Goal: Task Accomplishment & Management: Use online tool/utility

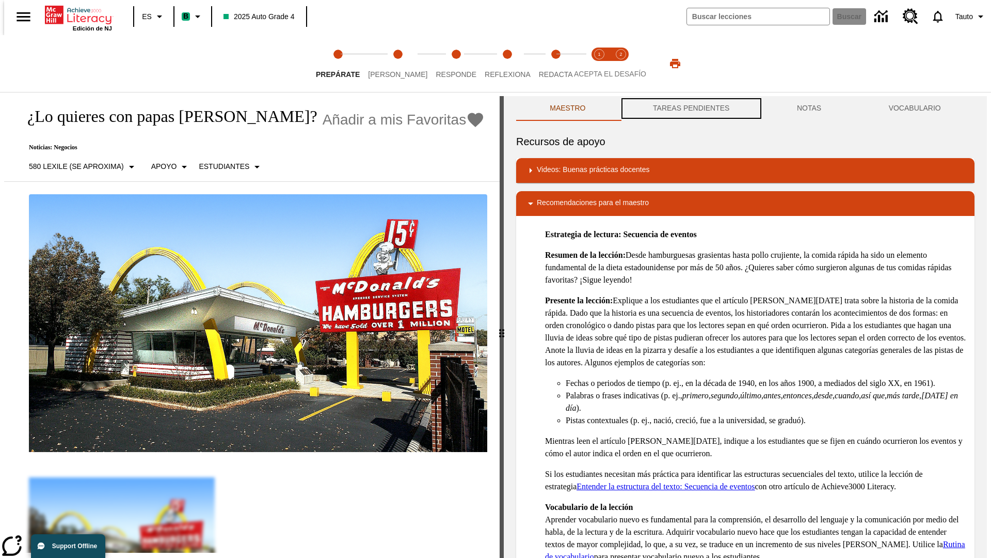
click at [690, 108] on button "TAREAS PENDIENTES" at bounding box center [692, 108] width 144 height 25
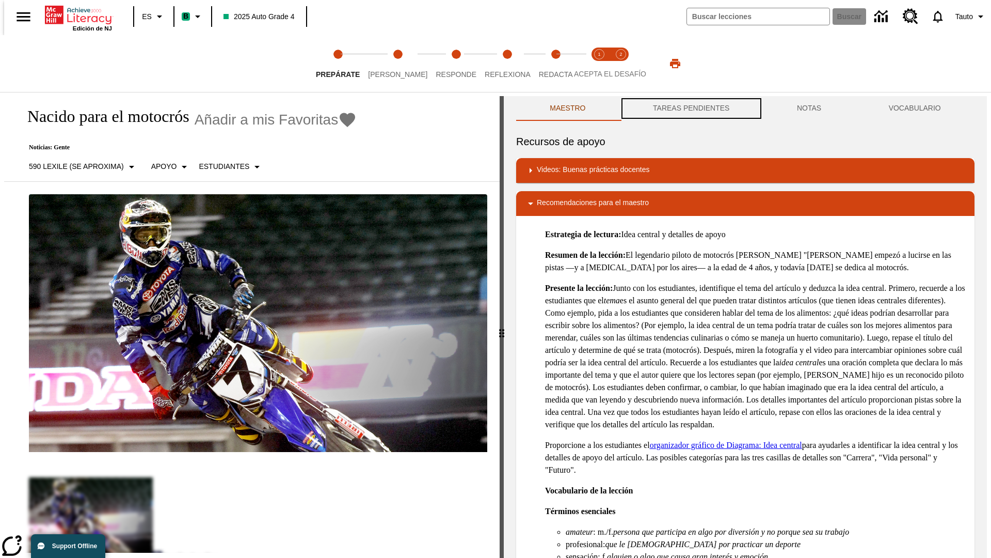
click at [690, 108] on button "TAREAS PENDIENTES" at bounding box center [692, 108] width 144 height 25
